Goal: Information Seeking & Learning: Compare options

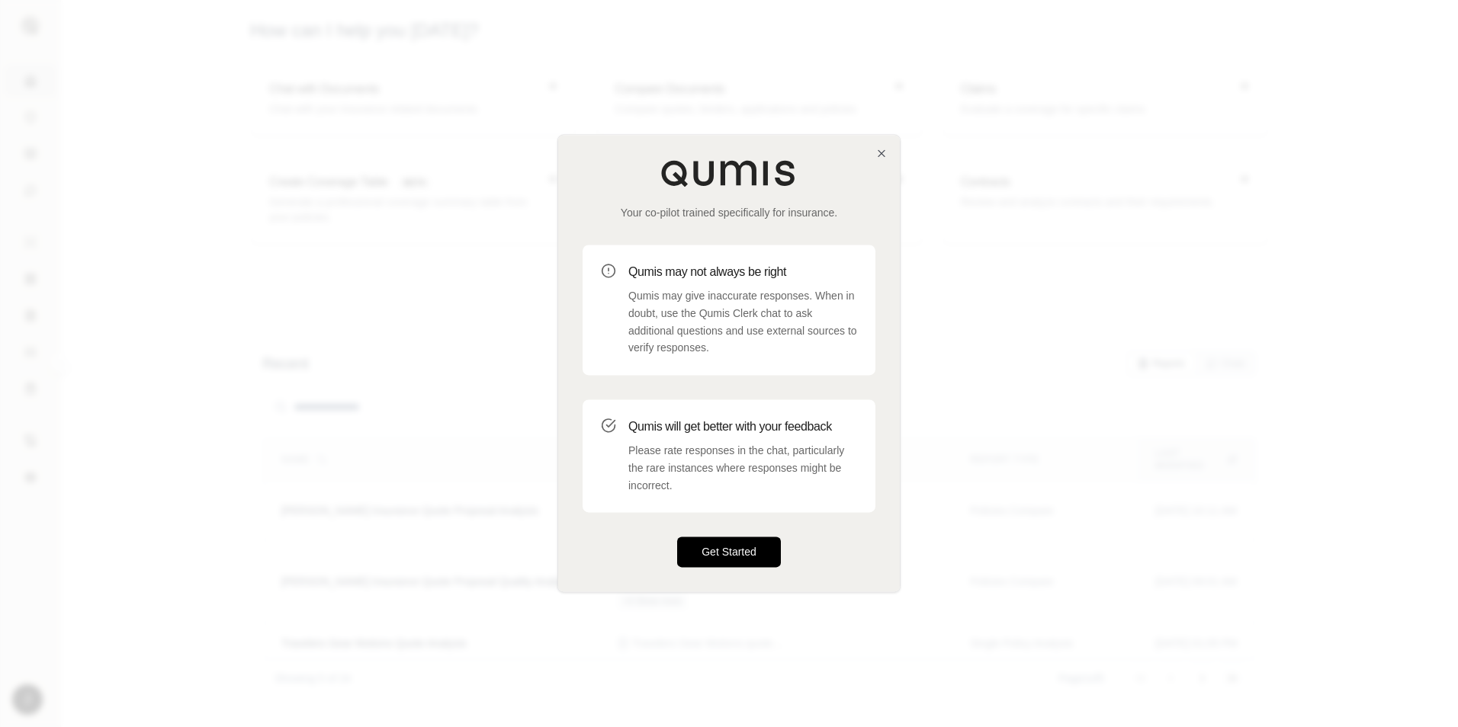
click at [746, 551] on button "Get Started" at bounding box center [729, 553] width 104 height 31
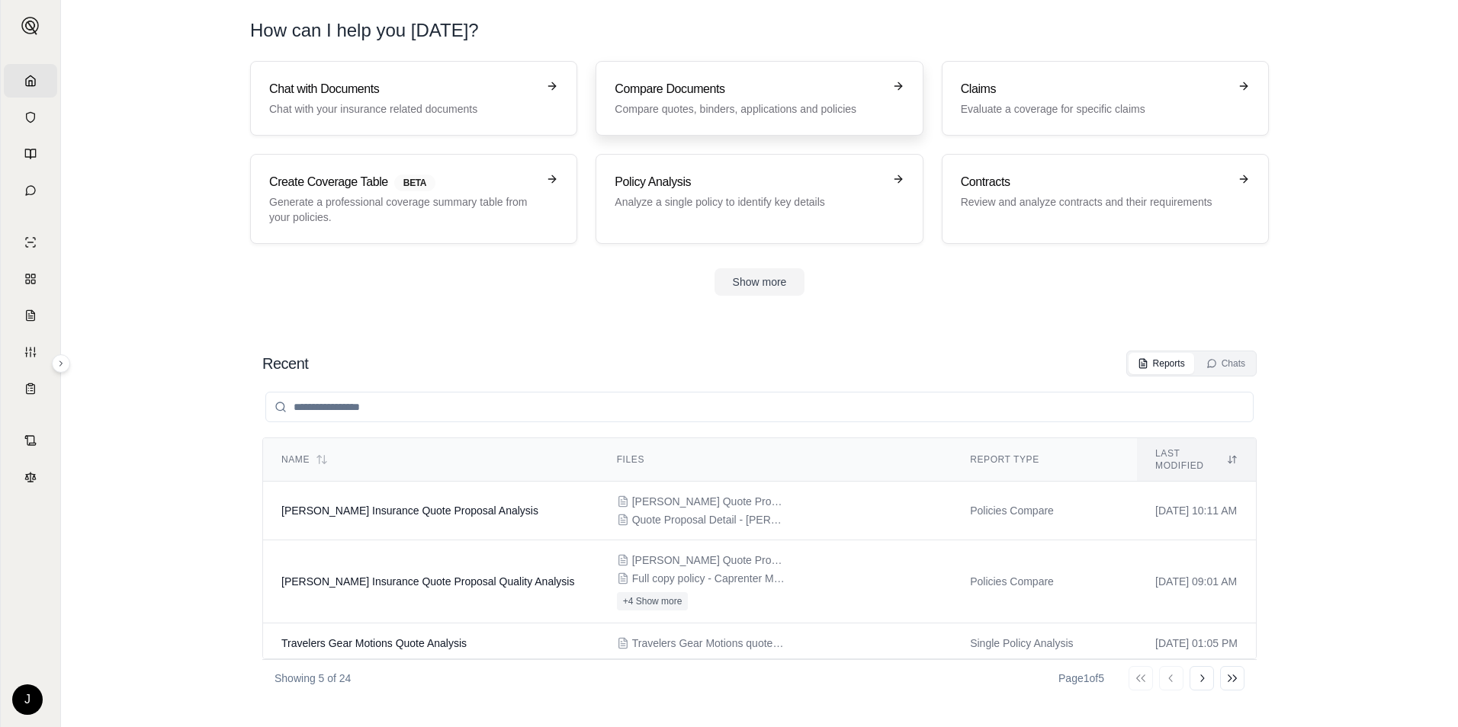
click at [733, 110] on p "Compare quotes, binders, applications and policies" at bounding box center [749, 108] width 268 height 15
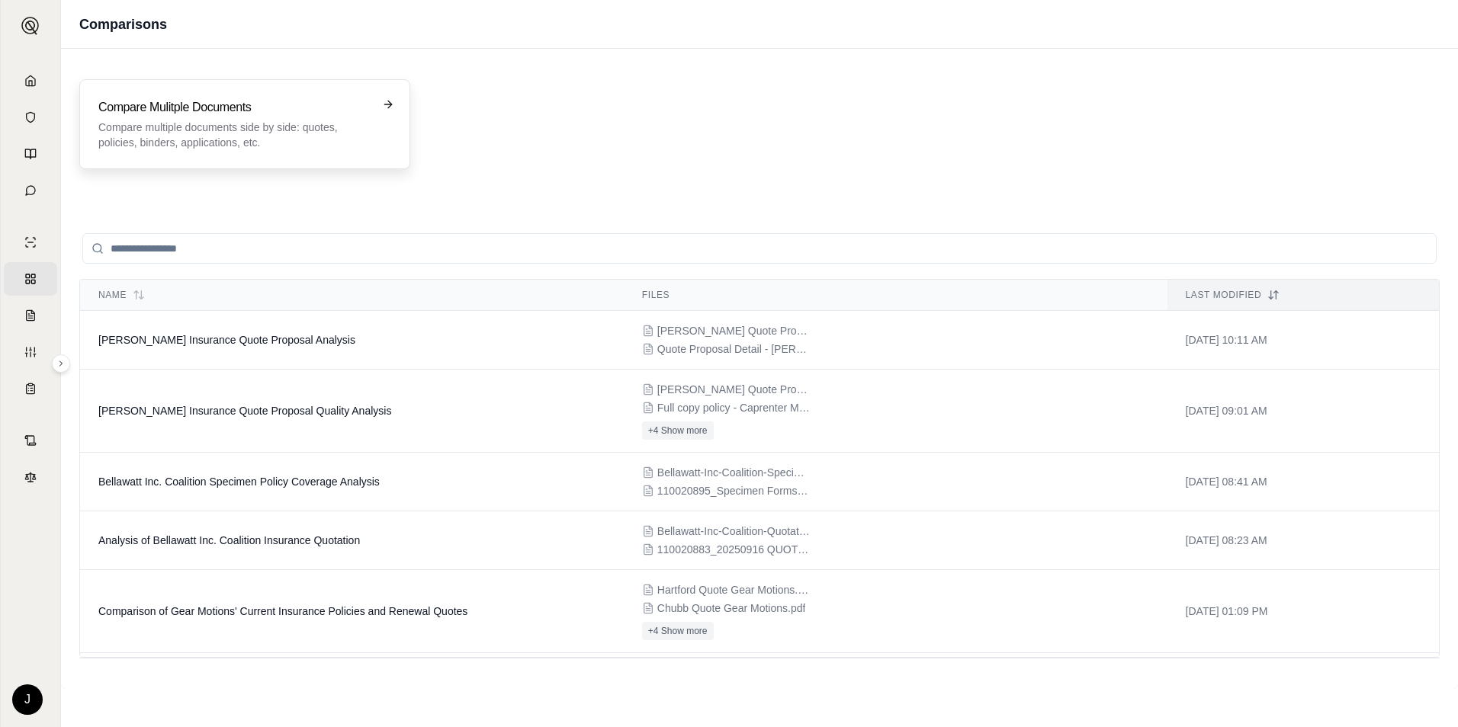
click at [332, 149] on p "Compare multiple documents side by side: quotes, policies, binders, application…" at bounding box center [233, 135] width 271 height 31
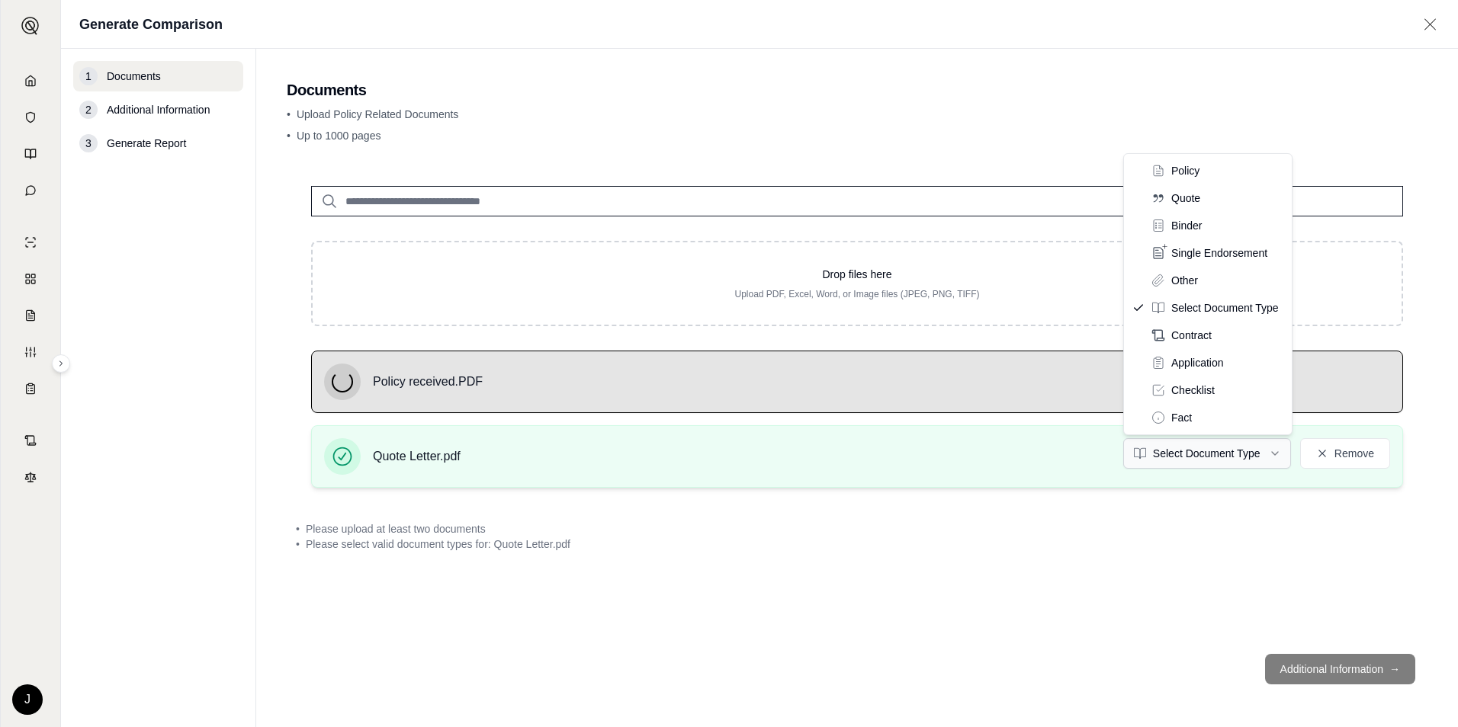
click at [1245, 454] on html "Home Vault Prompts Chats Single Policy Comparisons Claims Custom Report Coverag…" at bounding box center [729, 363] width 1458 height 727
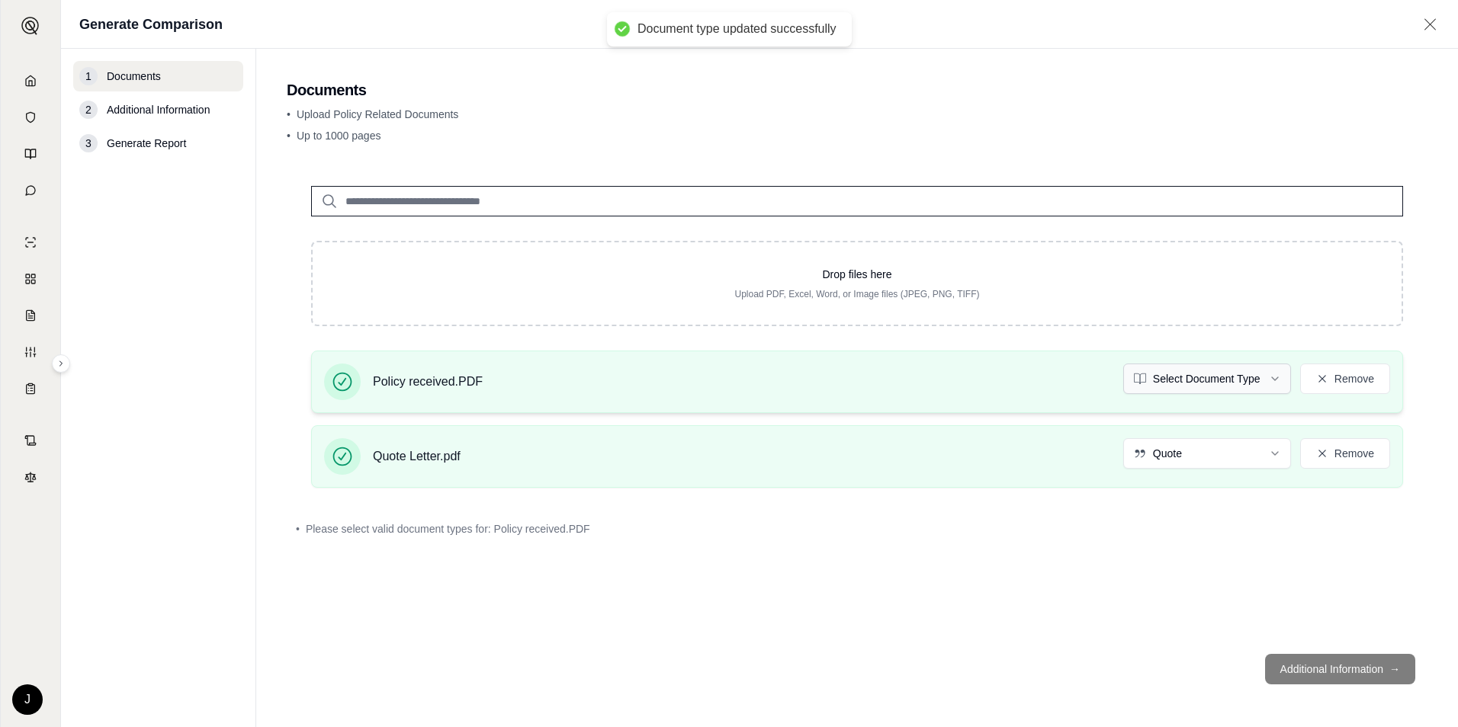
click at [1253, 386] on html "Document type updated successfully Home Vault Prompts Chats Single Policy Compa…" at bounding box center [729, 363] width 1458 height 727
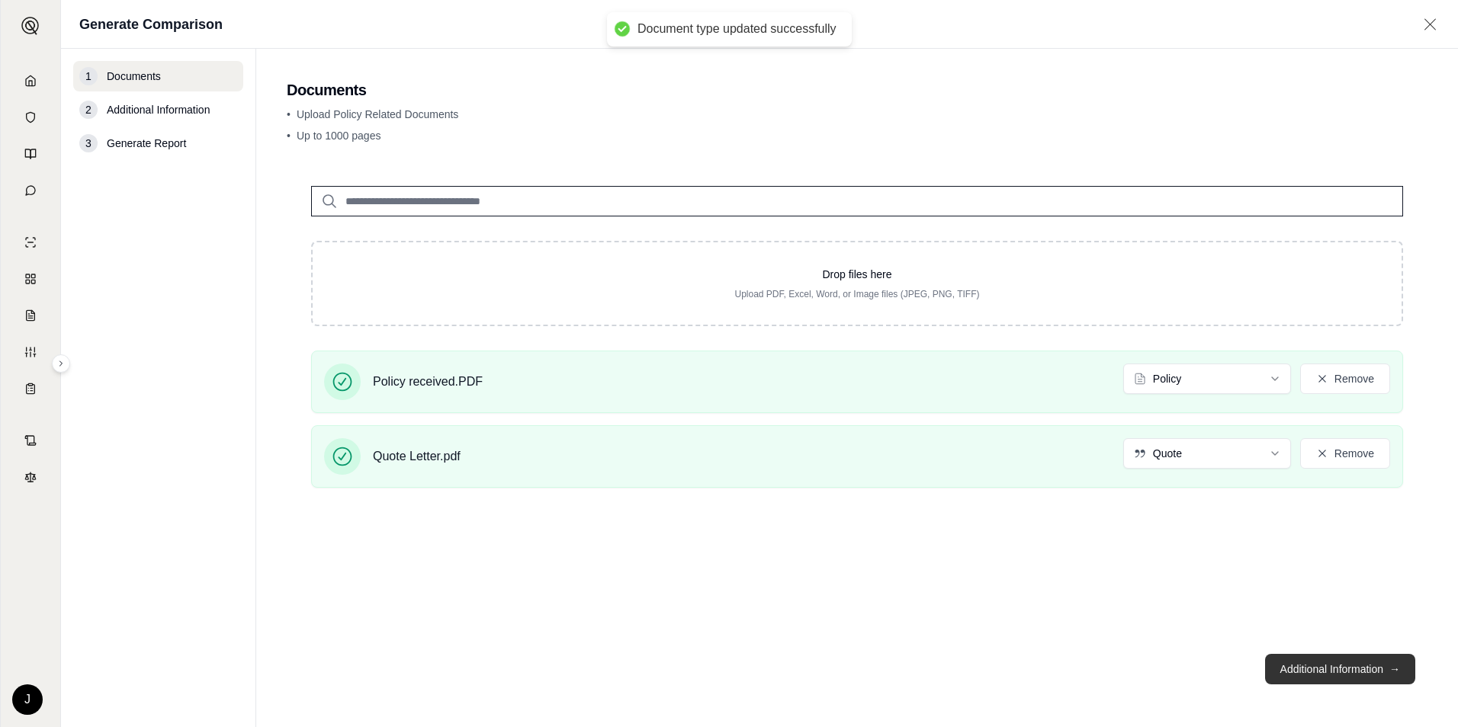
click at [1328, 666] on button "Additional Information →" at bounding box center [1340, 669] width 150 height 31
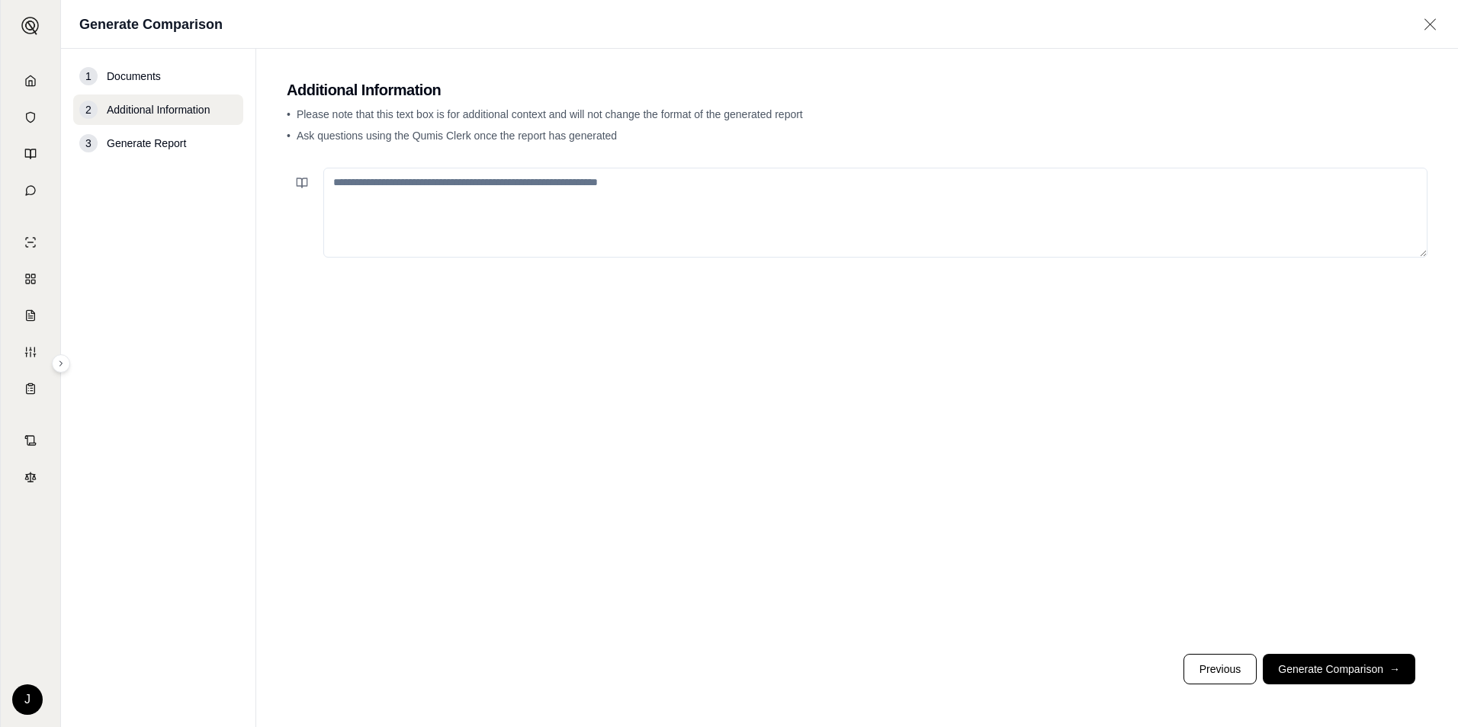
click at [577, 183] on textarea at bounding box center [875, 213] width 1104 height 90
type textarea "**********"
click at [1399, 675] on span "→" at bounding box center [1394, 669] width 11 height 15
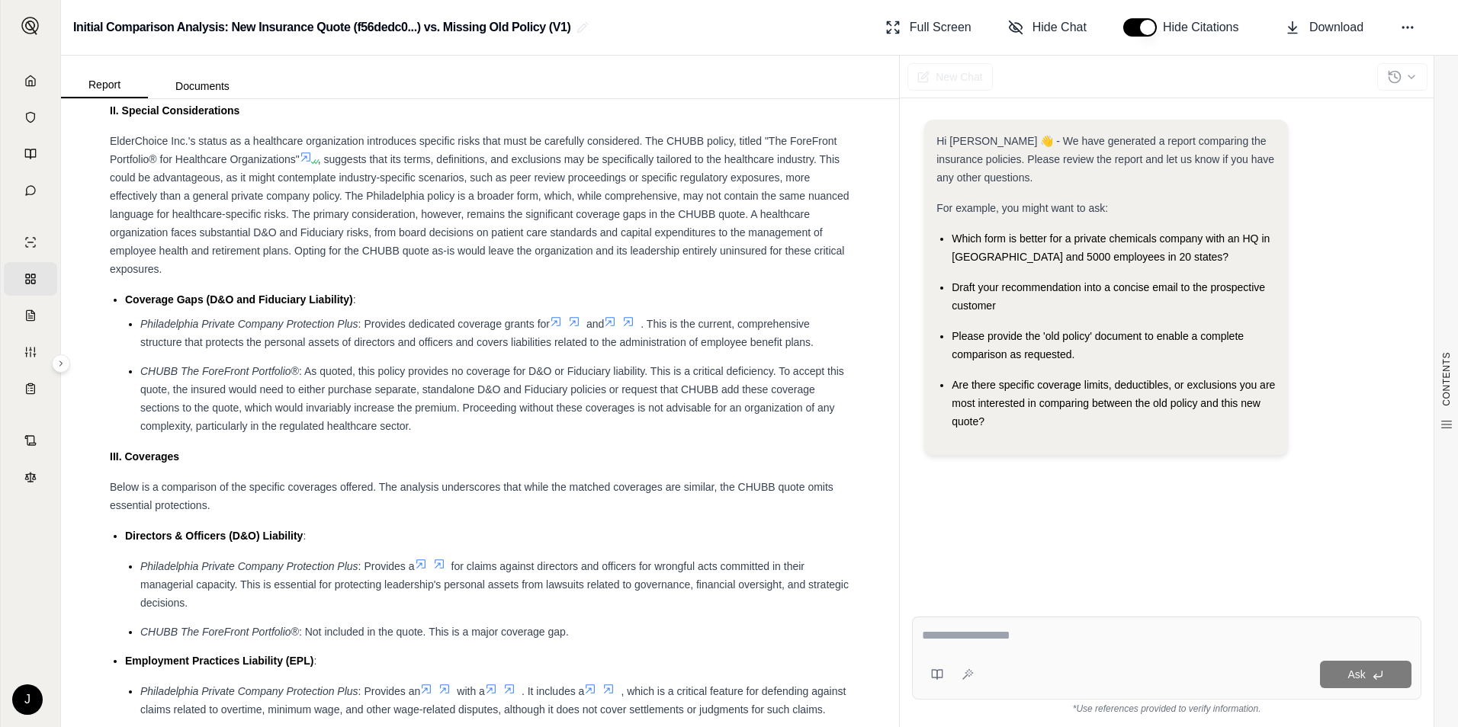
scroll to position [1449, 0]
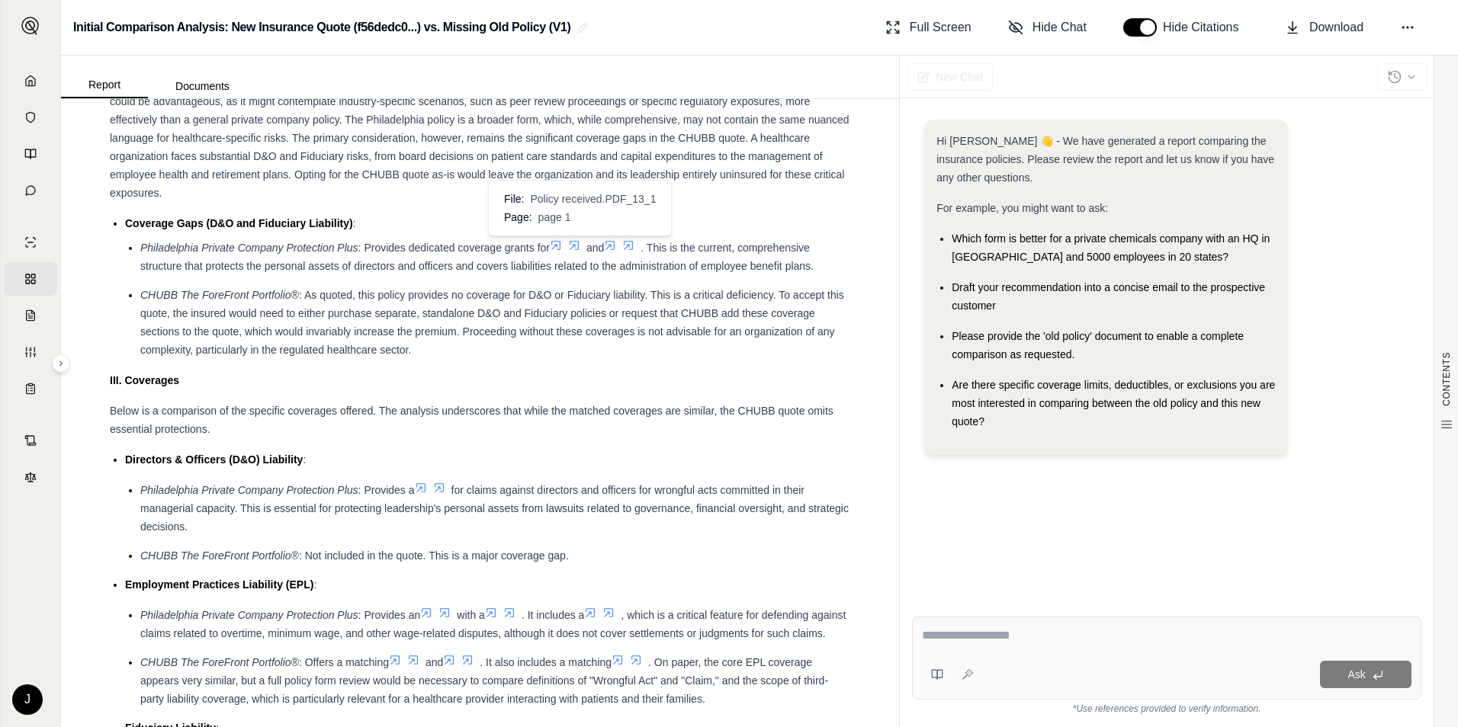
click at [577, 241] on icon at bounding box center [574, 245] width 12 height 12
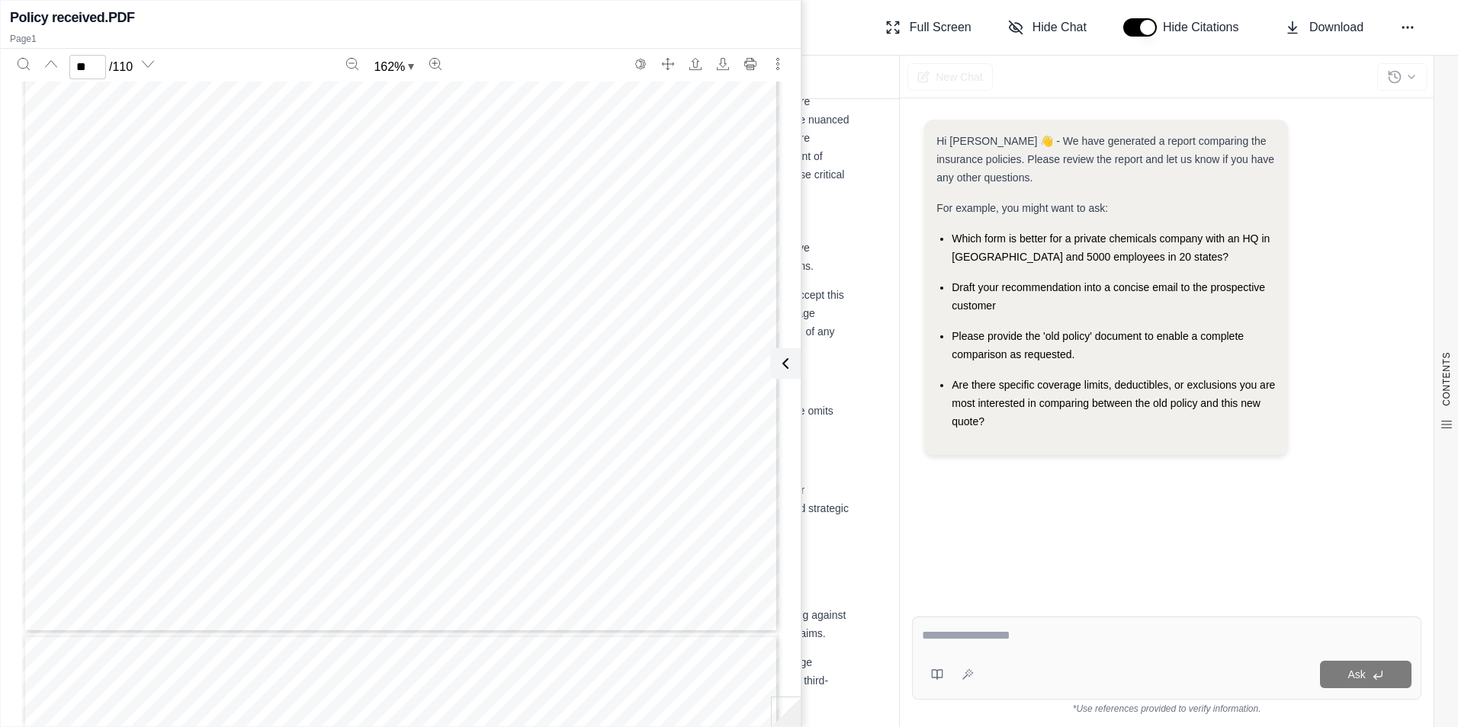
scroll to position [14107, 0]
type input "**"
click at [824, 28] on div "Initial Comparison Analysis: New Insurance Quote (f56dedc0...) vs. Missing Old …" at bounding box center [759, 28] width 1397 height 56
click at [776, 368] on icon at bounding box center [782, 364] width 18 height 18
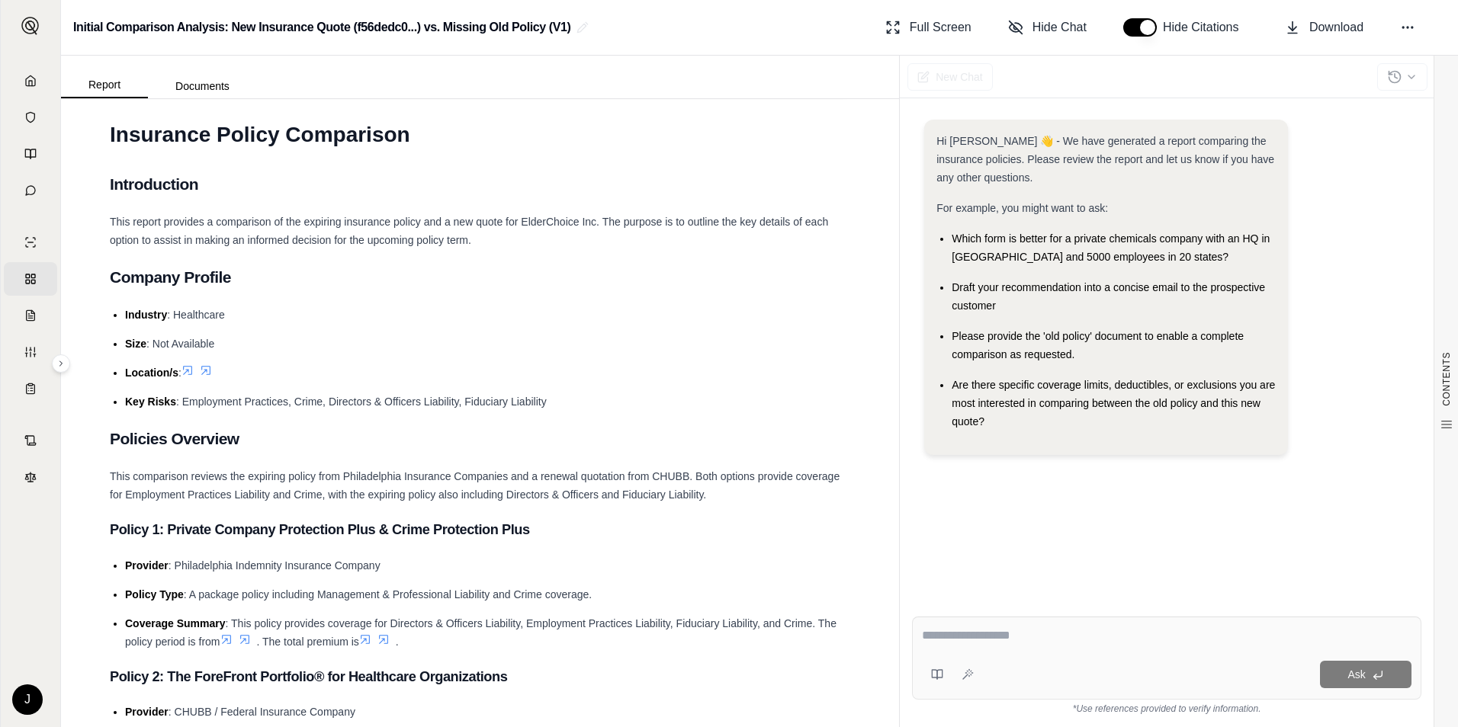
scroll to position [0, 0]
